Goal: Information Seeking & Learning: Learn about a topic

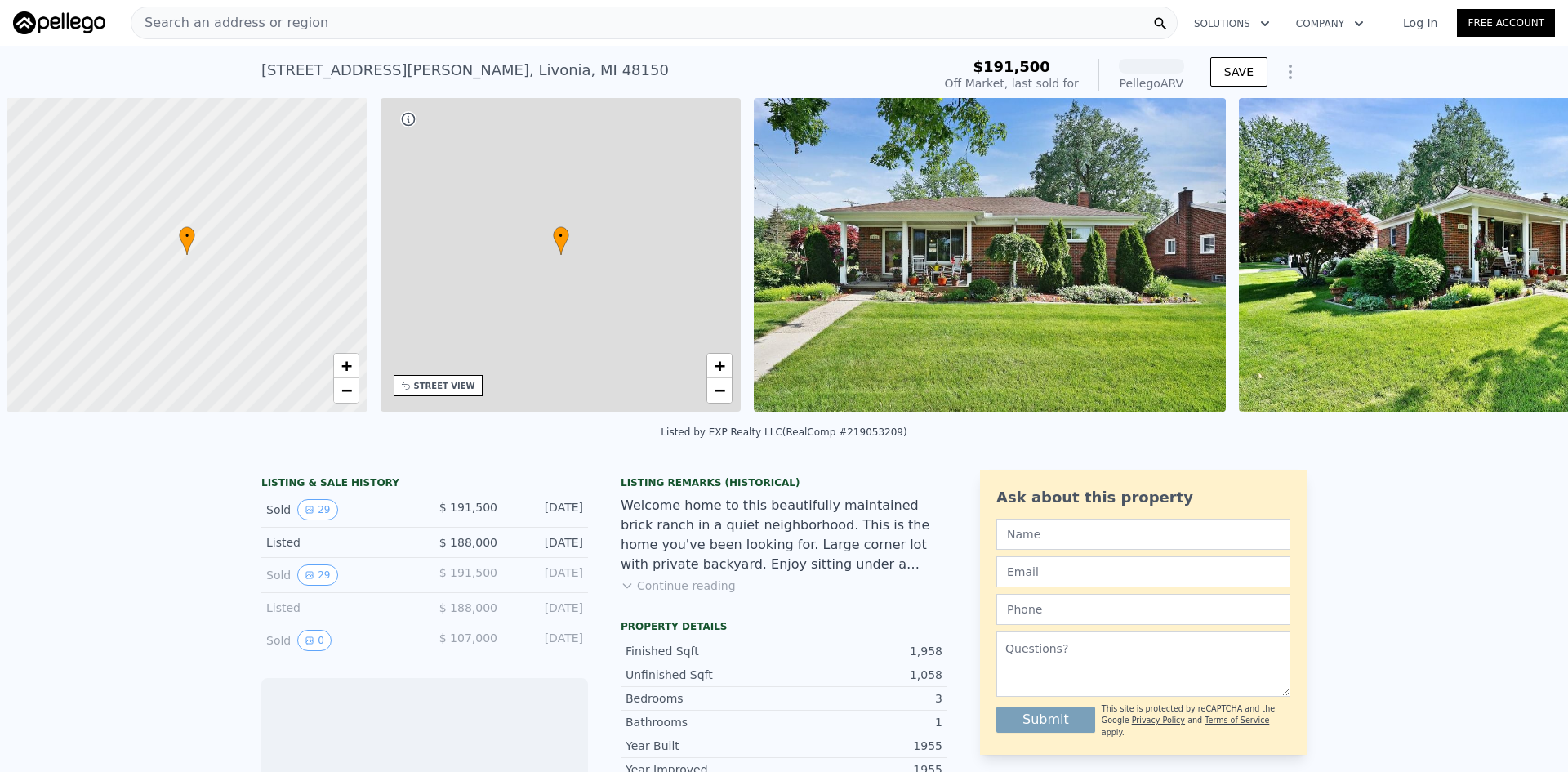
scroll to position [0, 7]
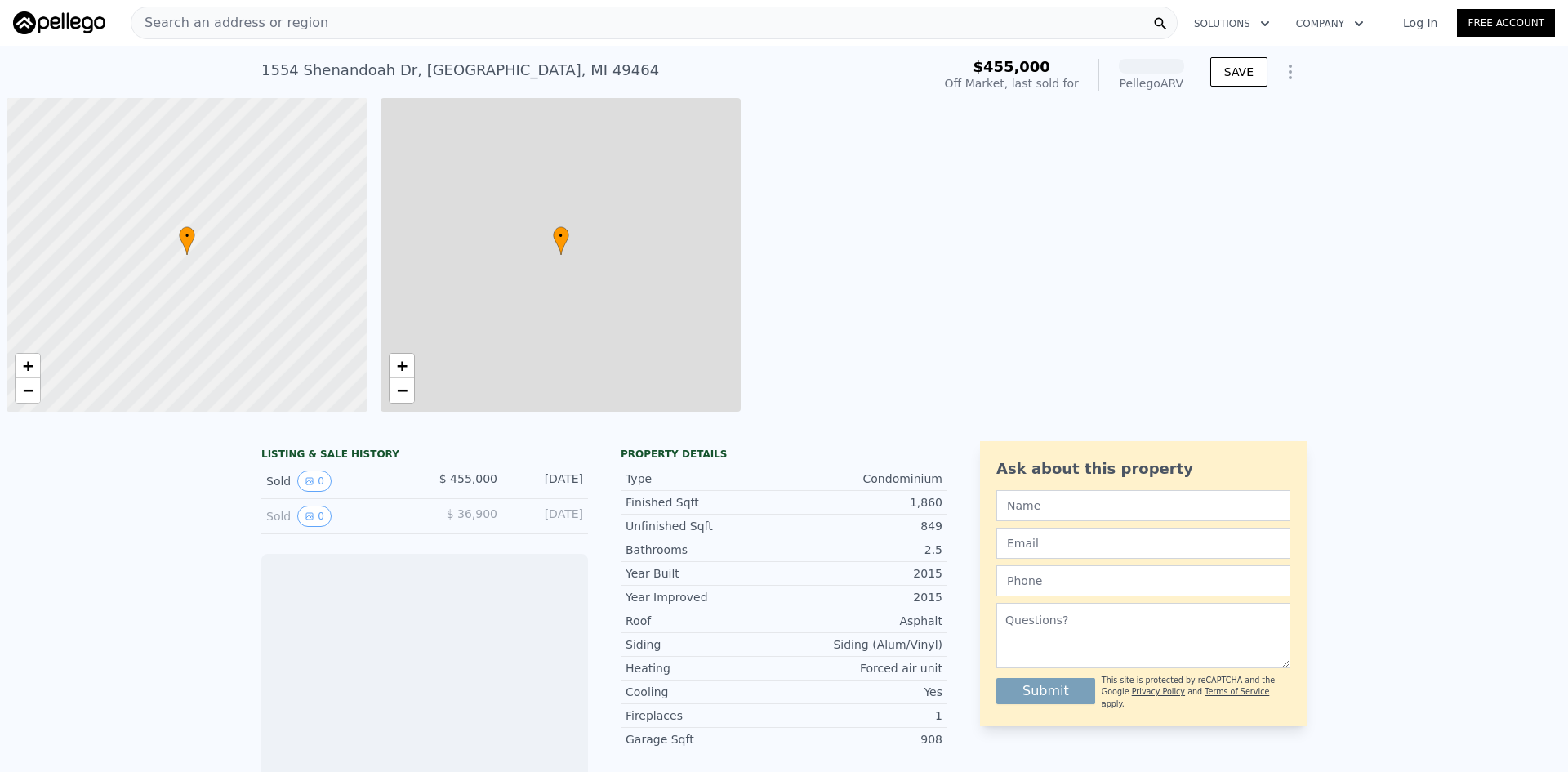
scroll to position [0, 7]
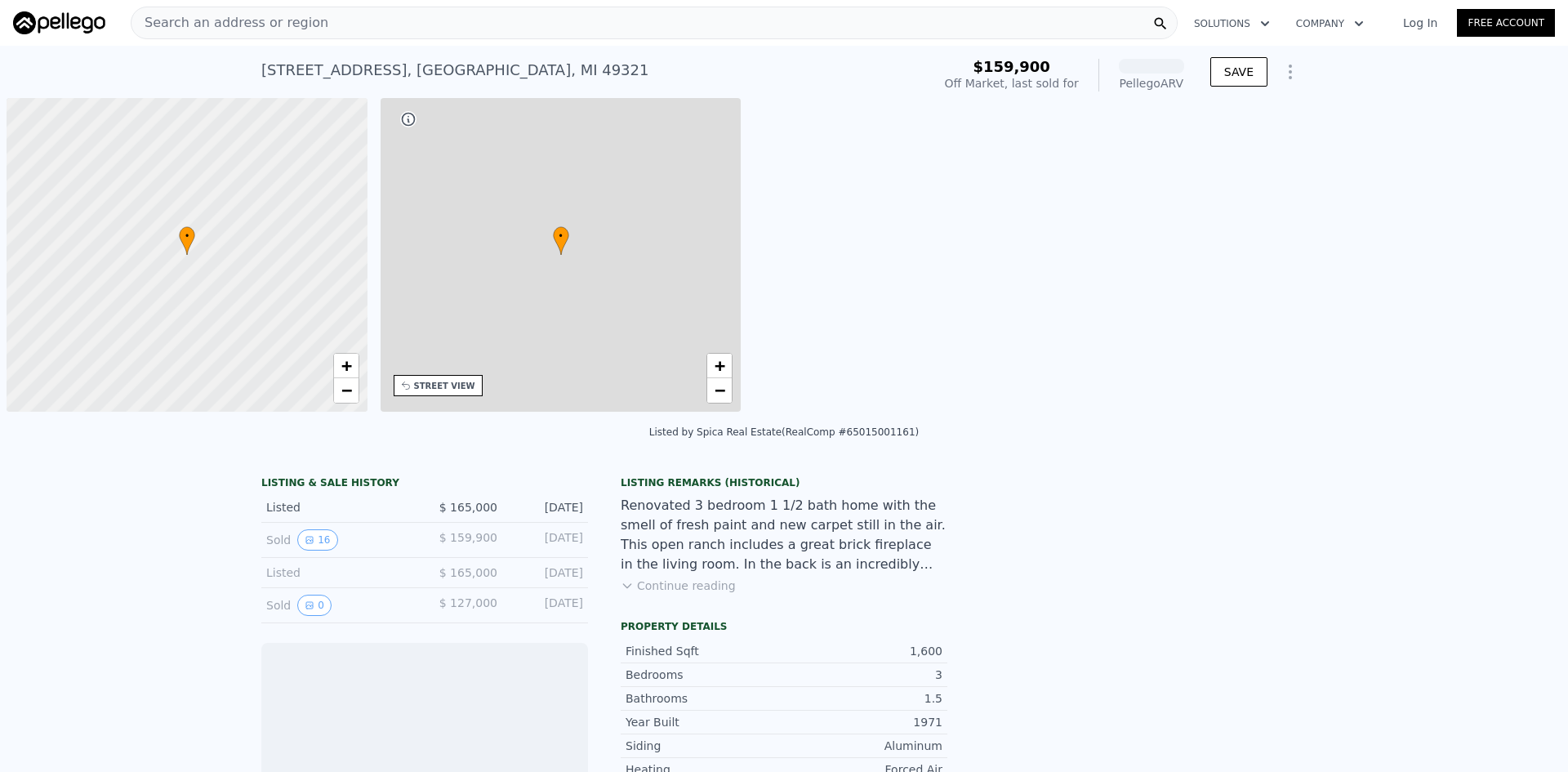
scroll to position [0, 7]
